Goal: Book appointment/travel/reservation

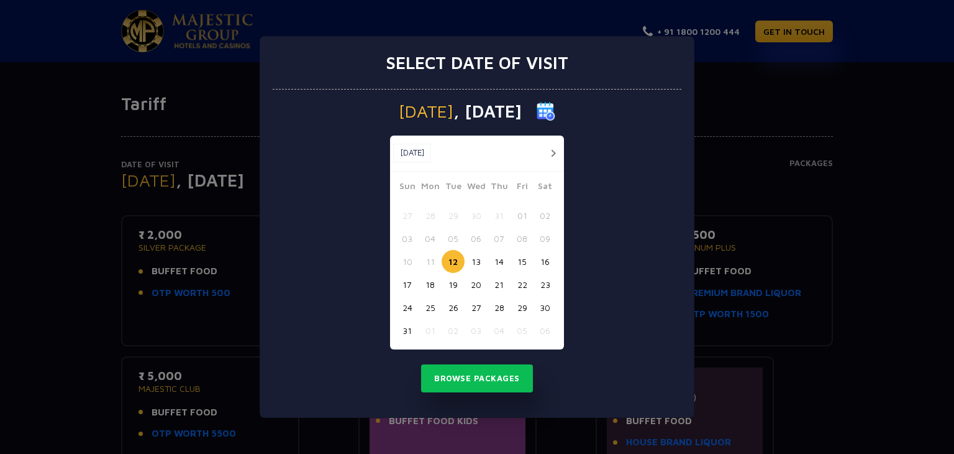
click at [730, 125] on div "Select date of visit Tuesday , 12 Aug 2025 Aug, 2025 Aug, 2025 Sun Mon Tue Wed …" at bounding box center [477, 227] width 954 height 454
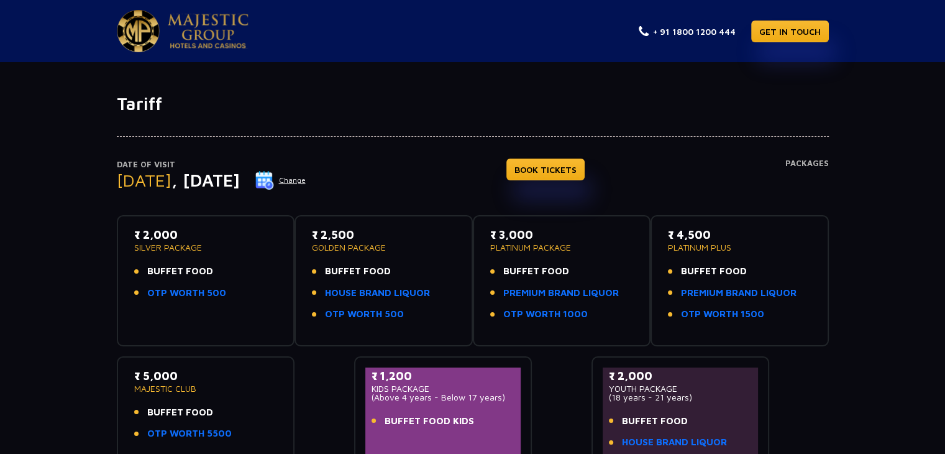
click at [178, 43] on img at bounding box center [208, 31] width 81 height 35
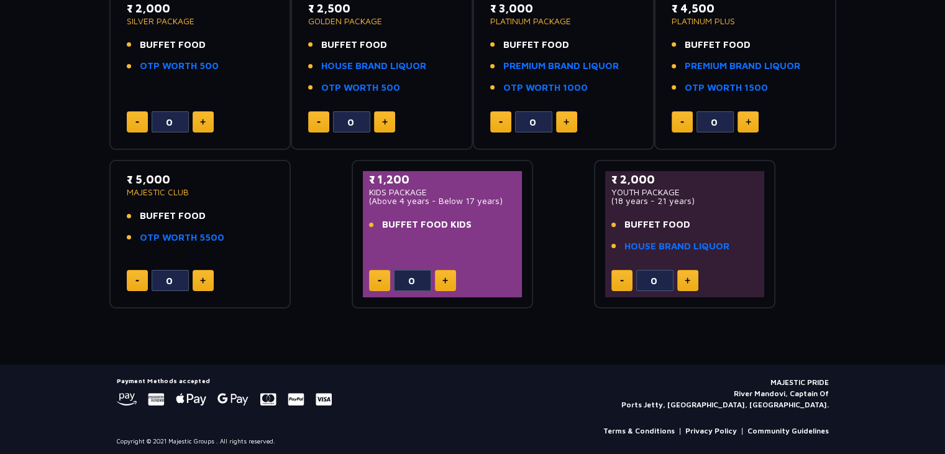
scroll to position [186, 0]
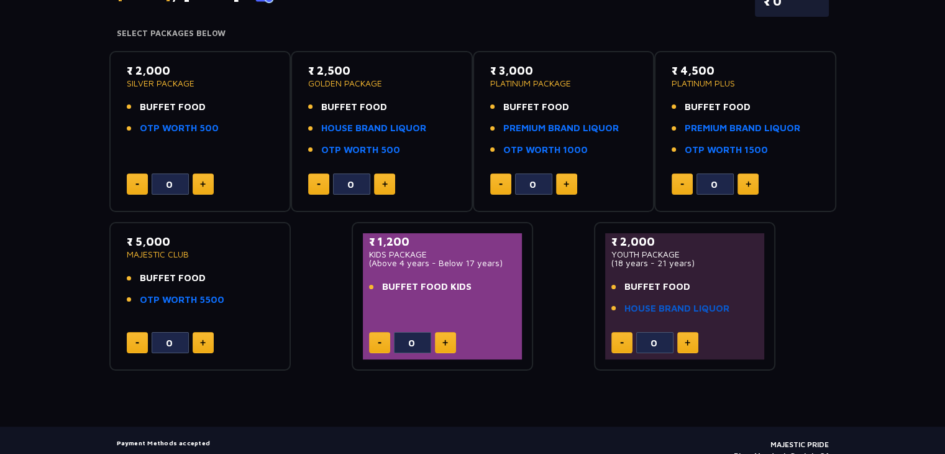
click at [688, 301] on link "HOUSE BRAND LIQUOR" at bounding box center [676, 308] width 105 height 14
